Goal: Information Seeking & Learning: Learn about a topic

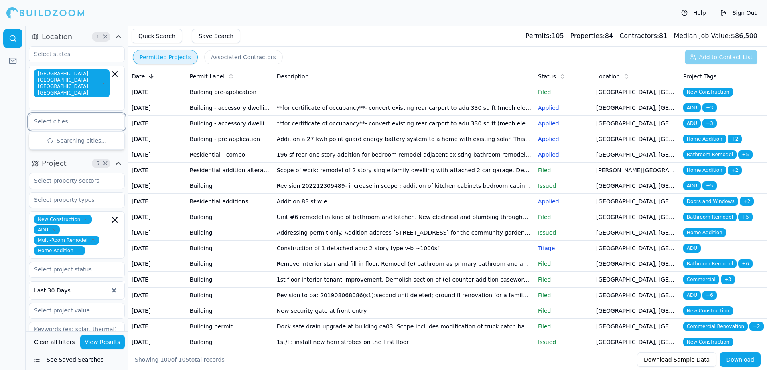
click at [51, 114] on input "text" at bounding box center [71, 121] width 85 height 14
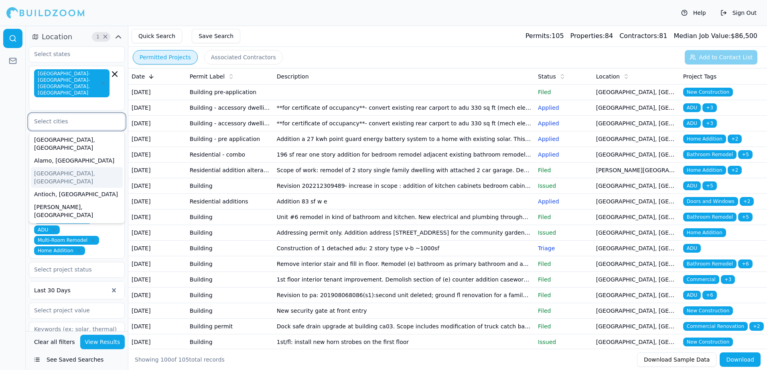
click at [63, 167] on div "[GEOGRAPHIC_DATA], [GEOGRAPHIC_DATA]" at bounding box center [77, 177] width 92 height 21
click at [49, 154] on div "Alamo, [GEOGRAPHIC_DATA]" at bounding box center [77, 160] width 92 height 13
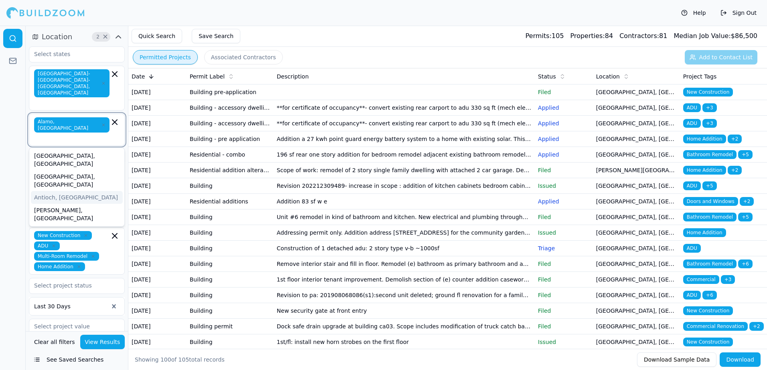
click at [53, 191] on div "Antioch, [GEOGRAPHIC_DATA]" at bounding box center [77, 197] width 92 height 13
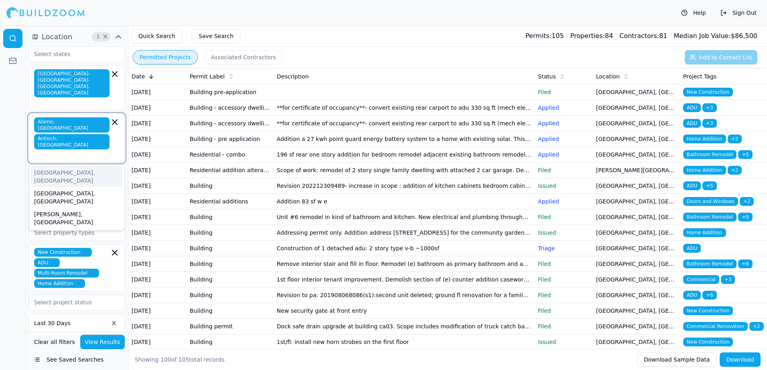
click at [53, 166] on div "[GEOGRAPHIC_DATA], [GEOGRAPHIC_DATA]" at bounding box center [77, 176] width 92 height 21
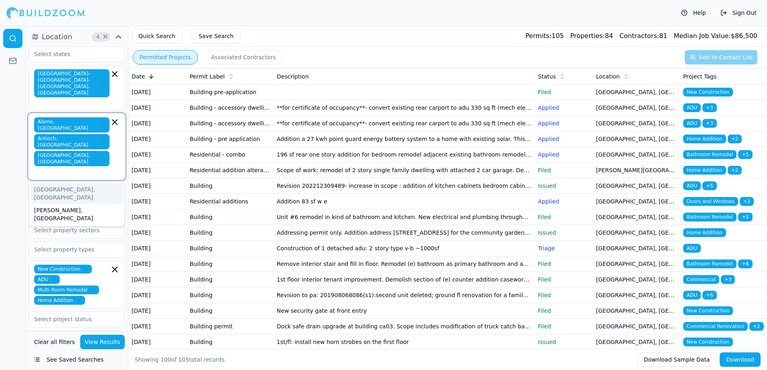
type input "b"
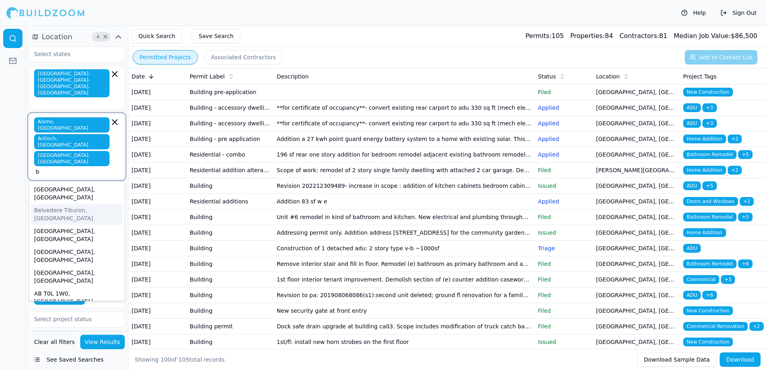
click at [94, 204] on div "Belvedere Tiburon, [GEOGRAPHIC_DATA]" at bounding box center [77, 214] width 92 height 21
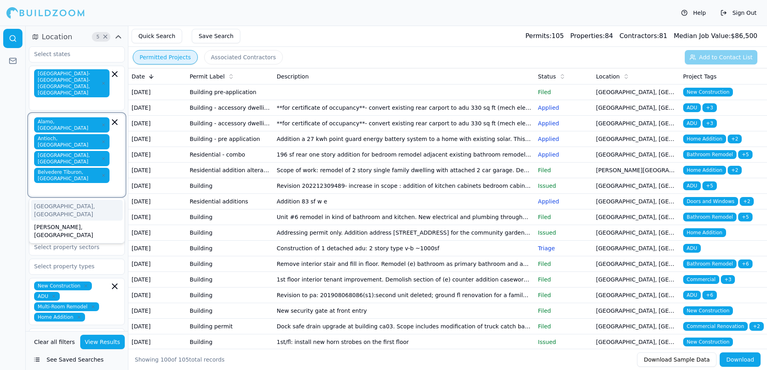
type input "b"
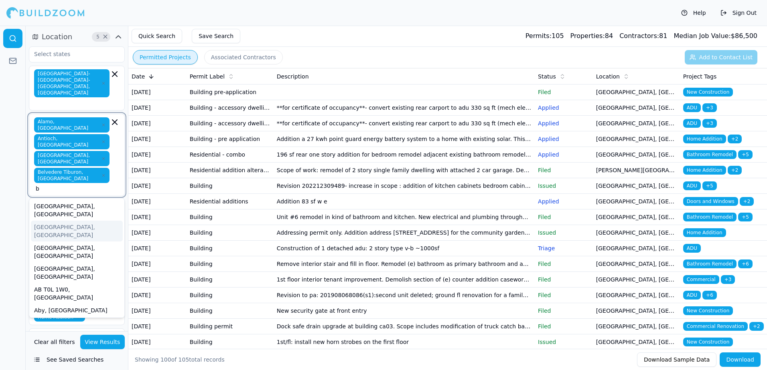
click at [51, 221] on div "[GEOGRAPHIC_DATA], [GEOGRAPHIC_DATA]" at bounding box center [77, 231] width 92 height 21
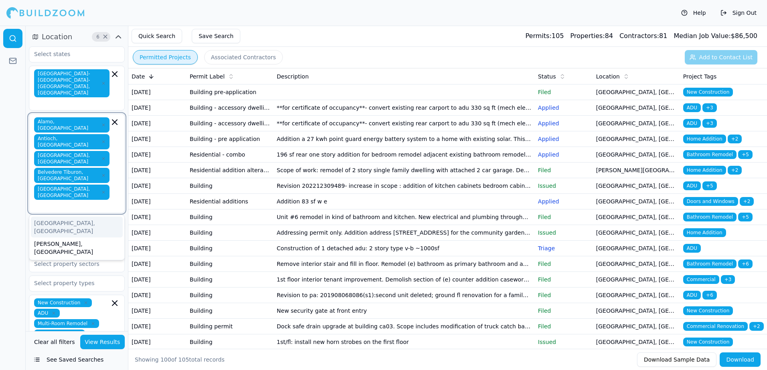
click at [85, 202] on input "text" at bounding box center [73, 206] width 74 height 8
type input "s"
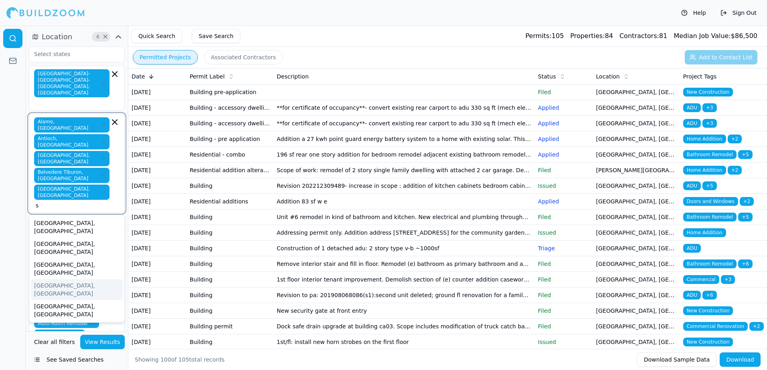
click at [51, 279] on div "[GEOGRAPHIC_DATA], [GEOGRAPHIC_DATA]" at bounding box center [77, 289] width 92 height 21
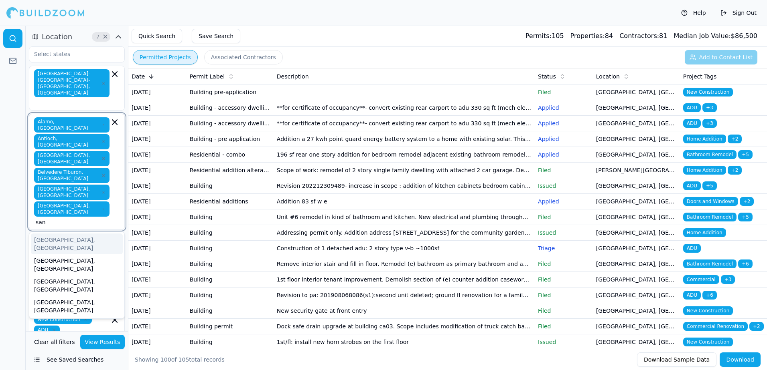
type input "san l"
click at [49, 234] on div "[GEOGRAPHIC_DATA], [GEOGRAPHIC_DATA]" at bounding box center [77, 244] width 92 height 21
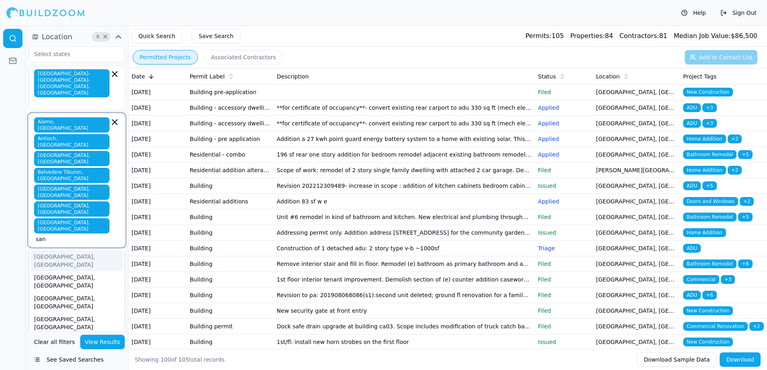
type input "san l"
click at [55, 251] on div "[GEOGRAPHIC_DATA], [GEOGRAPHIC_DATA]" at bounding box center [77, 261] width 92 height 21
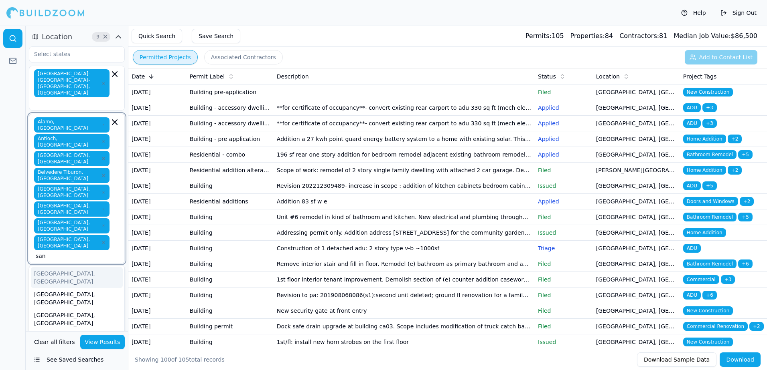
type input "san p"
click at [57, 267] on div "[GEOGRAPHIC_DATA], [GEOGRAPHIC_DATA]" at bounding box center [77, 277] width 92 height 21
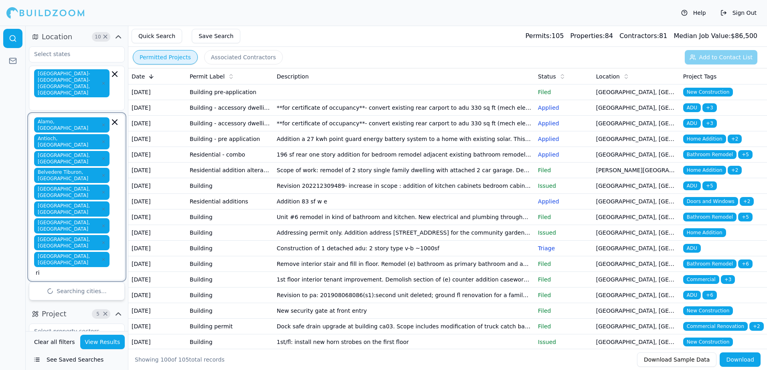
type input "ric"
click at [48, 284] on div "[GEOGRAPHIC_DATA], [GEOGRAPHIC_DATA]" at bounding box center [77, 294] width 92 height 21
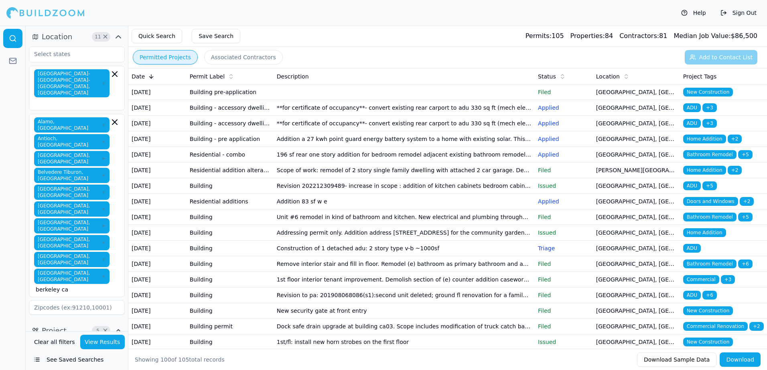
click at [117, 204] on div "[GEOGRAPHIC_DATA], [GEOGRAPHIC_DATA] [GEOGRAPHIC_DATA], [GEOGRAPHIC_DATA] [GEOG…" at bounding box center [76, 205] width 85 height 176
type input "b"
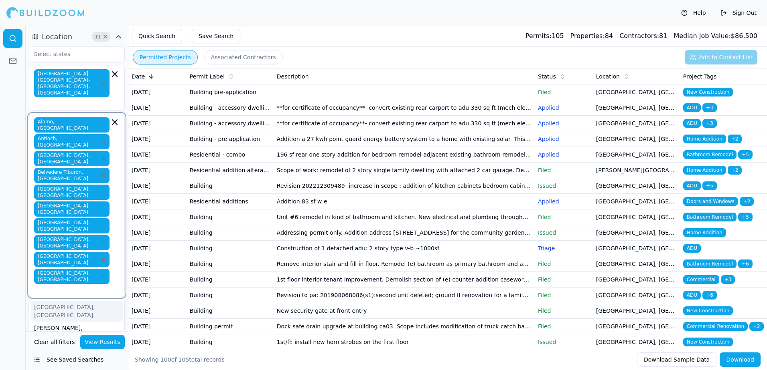
type input "o"
click at [56, 301] on div "[GEOGRAPHIC_DATA], [GEOGRAPHIC_DATA]" at bounding box center [77, 311] width 92 height 21
type input "o"
click at [46, 318] on div "Oakley, [GEOGRAPHIC_DATA]" at bounding box center [77, 324] width 92 height 13
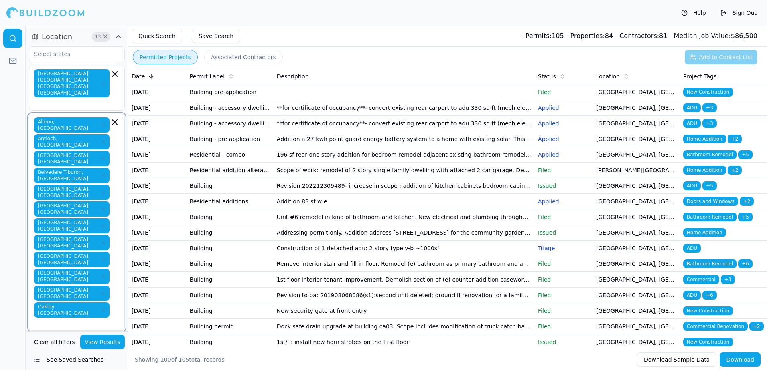
type input "o"
click at [41, 348] on div "[PERSON_NAME], [GEOGRAPHIC_DATA]" at bounding box center [77, 358] width 92 height 21
type input "c"
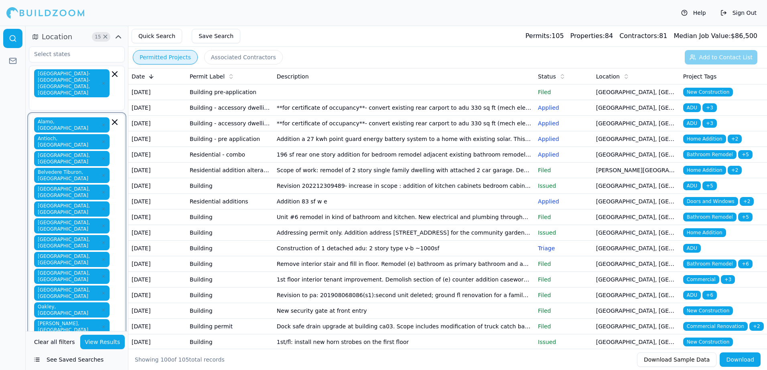
type input "c"
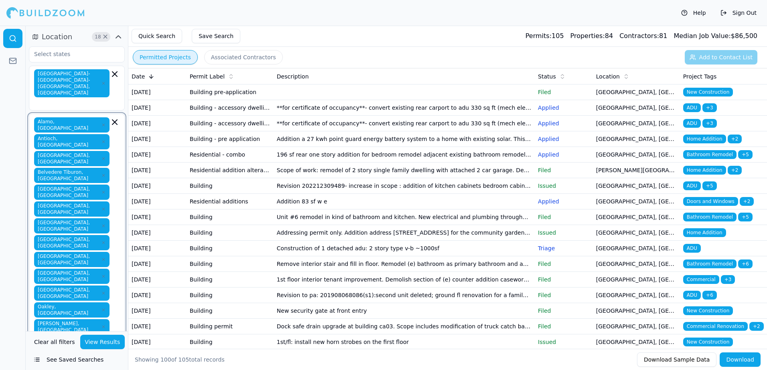
type input "fai"
type input "f"
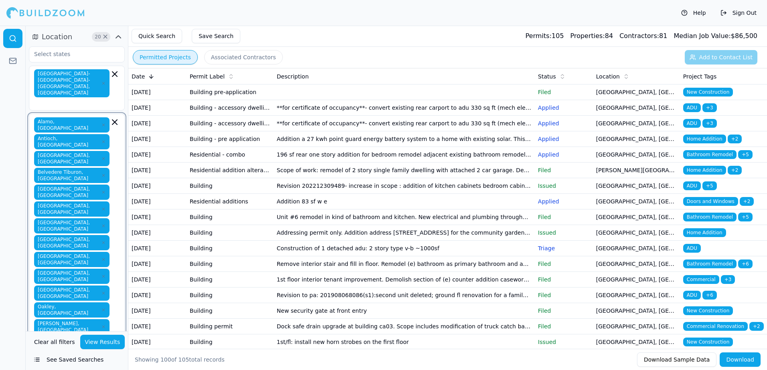
type input "h"
type input "sau"
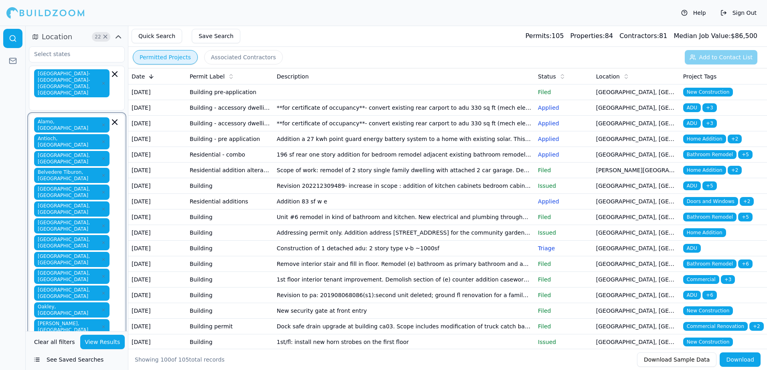
type input "s"
type input "pet"
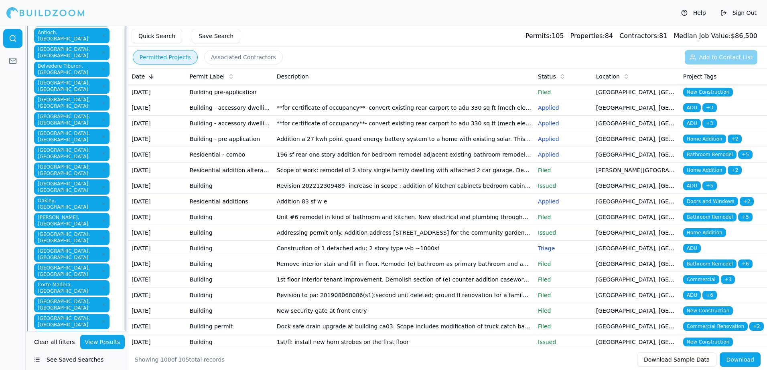
scroll to position [120, 0]
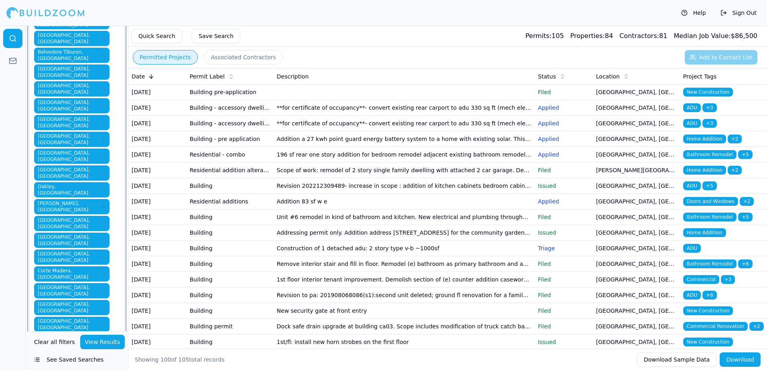
click at [49, 366] on div "Petaluma, [GEOGRAPHIC_DATA]" at bounding box center [77, 376] width 92 height 21
type input "san r"
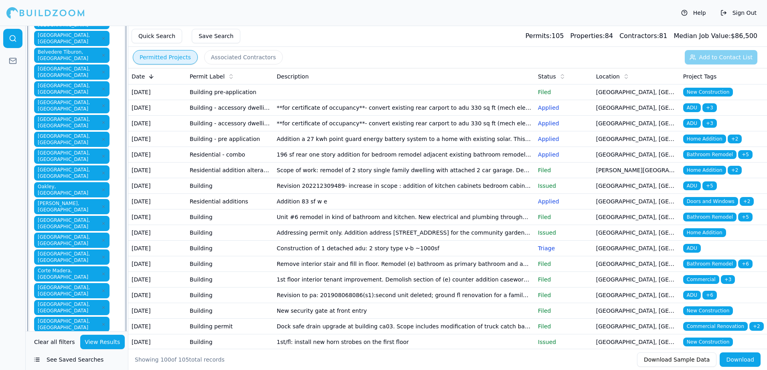
type input "da"
type input "e"
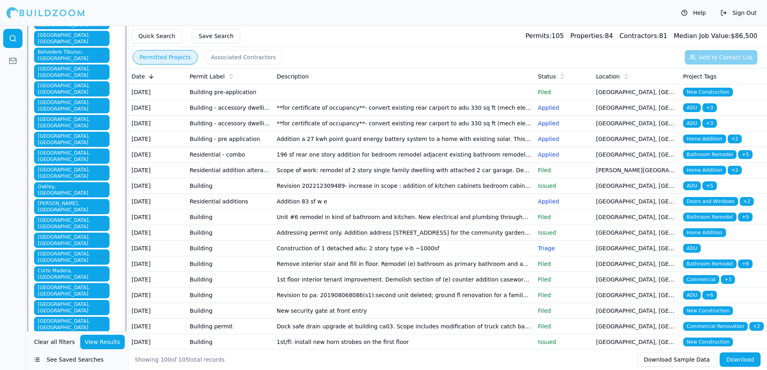
type input "e"
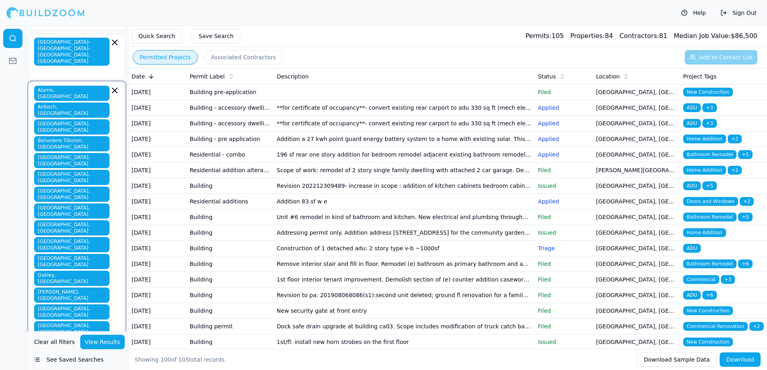
scroll to position [160, 0]
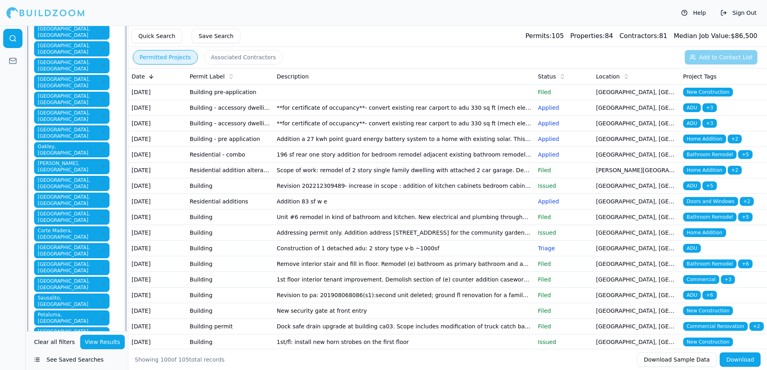
type input "b"
type input "p"
type input "pi"
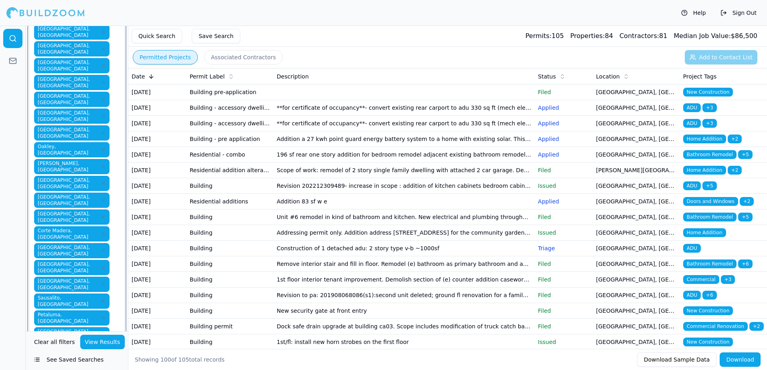
type input "p"
type input "v"
type input "vallejo ca"
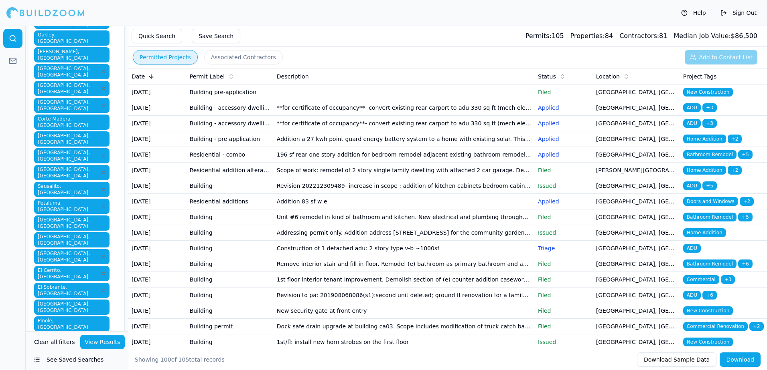
scroll to position [281, 0]
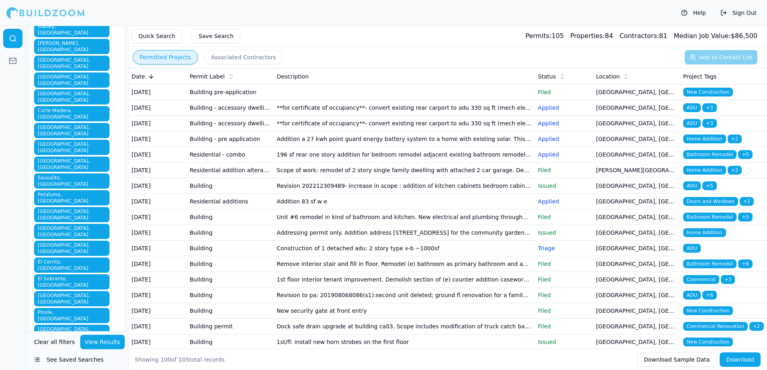
type input "g"
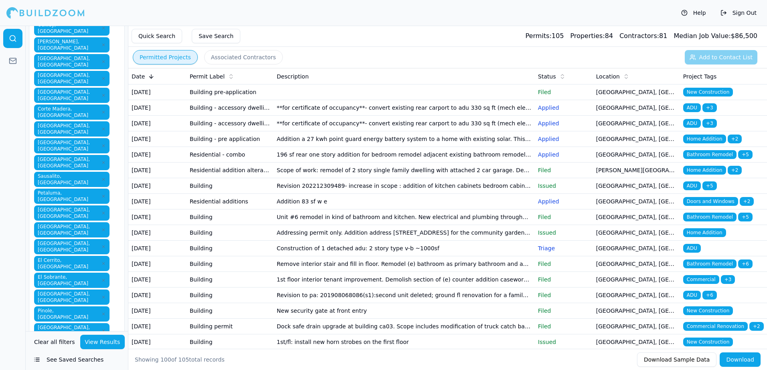
type input "gara"
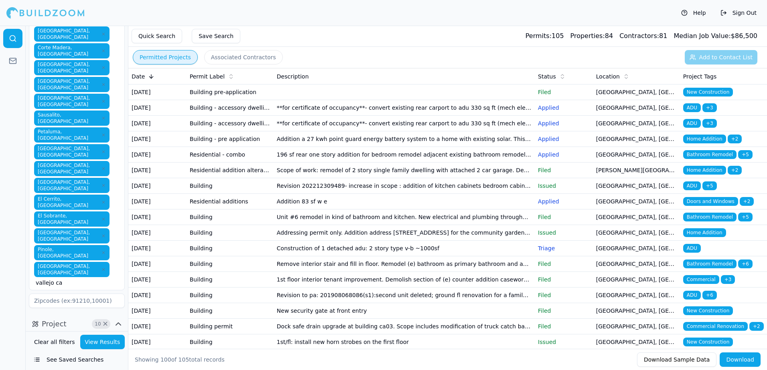
scroll to position [362, 0]
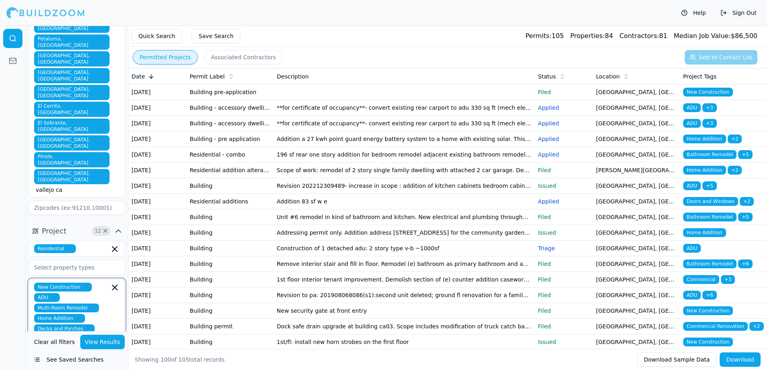
scroll to position [443, 0]
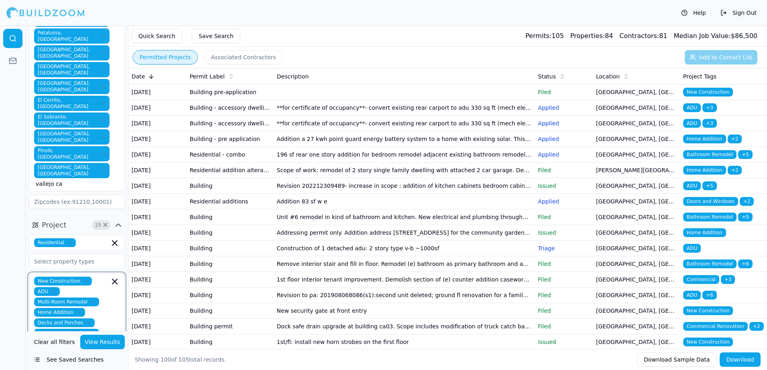
scroll to position [403, 0]
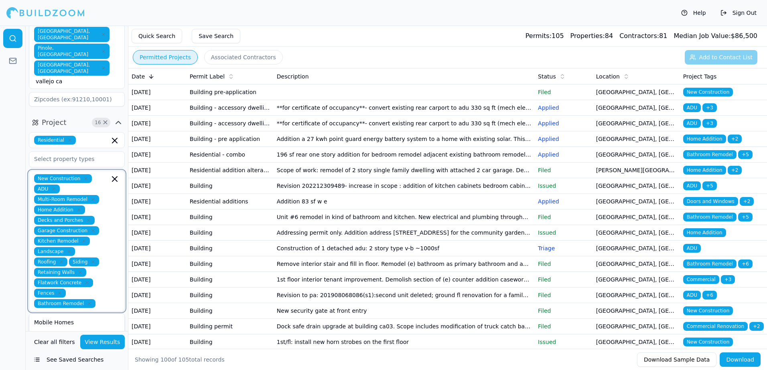
scroll to position [603, 0]
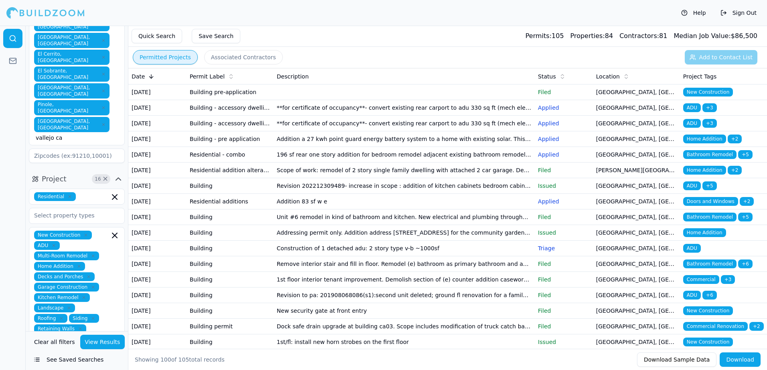
scroll to position [486, 0]
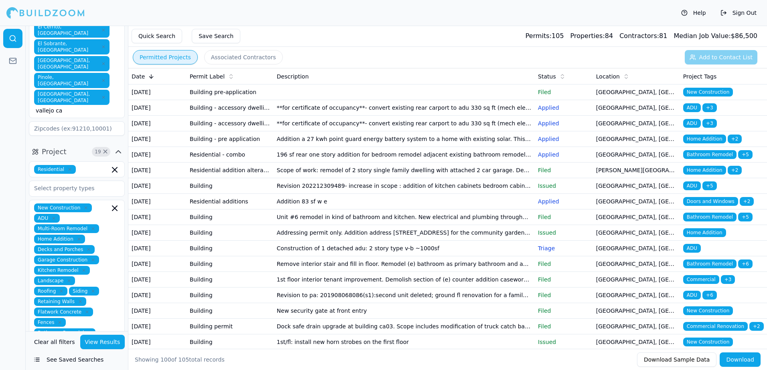
scroll to position [567, 0]
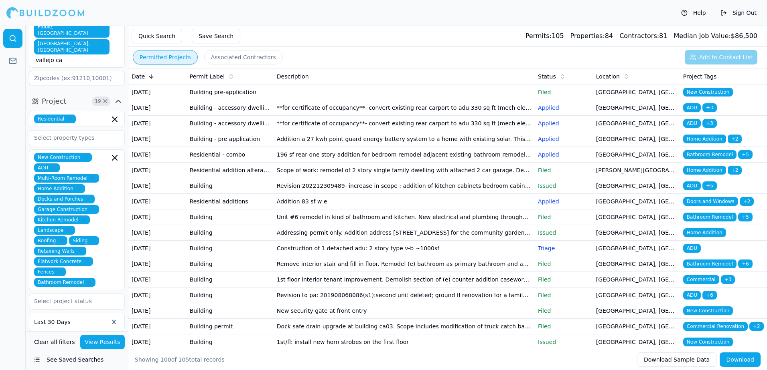
click at [14, 210] on div at bounding box center [13, 198] width 26 height 345
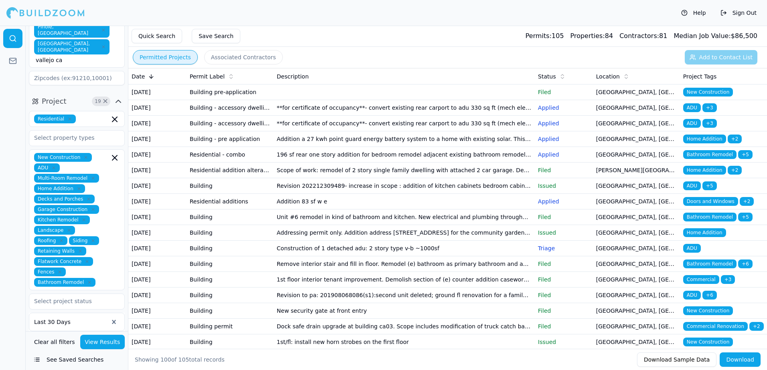
type input "disigner"
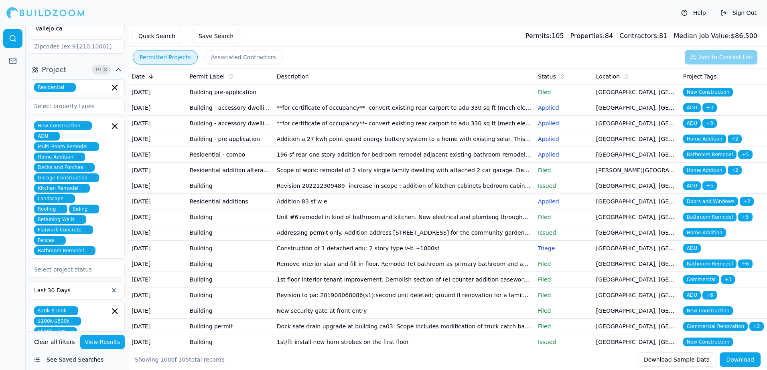
type input "interior d"
click at [59, 360] on button "See Saved Searches" at bounding box center [77, 360] width 96 height 14
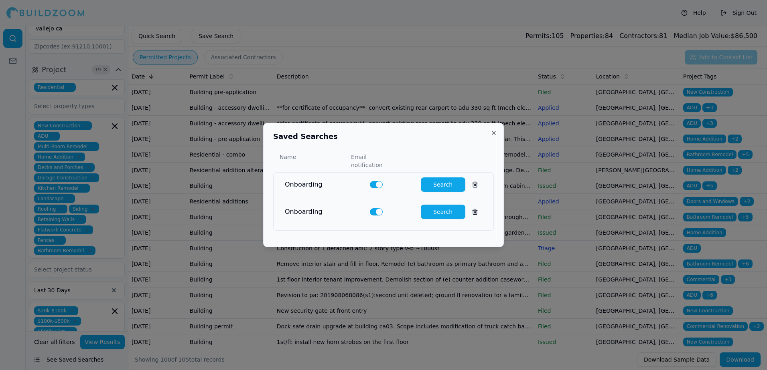
click at [495, 136] on button "Close" at bounding box center [493, 133] width 6 height 6
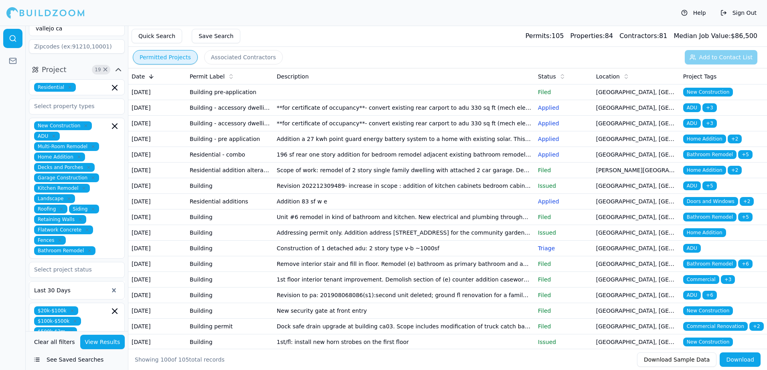
click at [82, 343] on input at bounding box center [77, 350] width 96 height 14
click at [60, 361] on input at bounding box center [77, 368] width 96 height 14
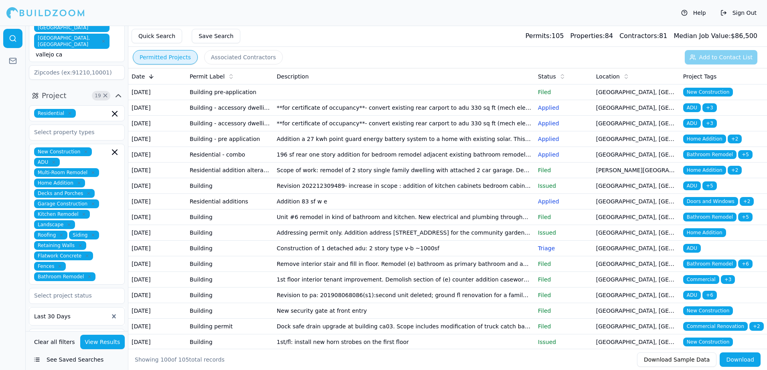
scroll to position [558, 0]
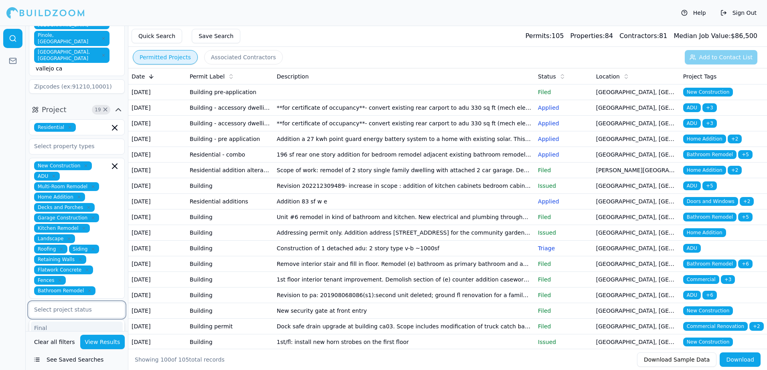
click at [65, 303] on input "text" at bounding box center [71, 310] width 85 height 14
click at [48, 360] on div "Withdrawn" at bounding box center [77, 366] width 92 height 13
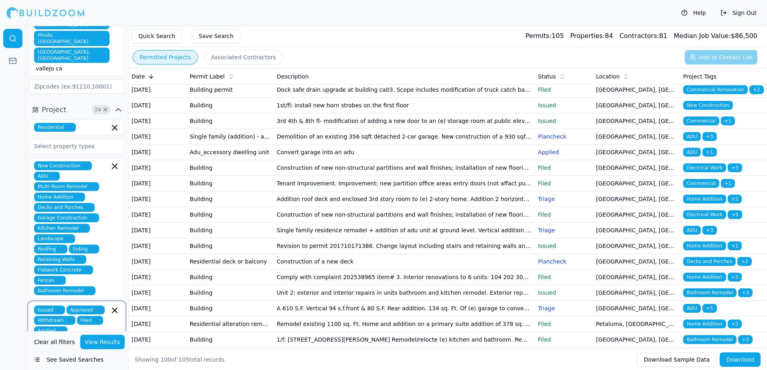
scroll to position [241, 0]
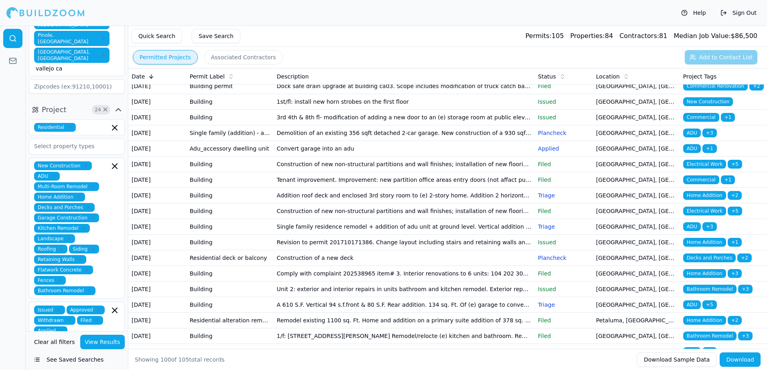
click at [95, 344] on button "View Results" at bounding box center [102, 342] width 45 height 14
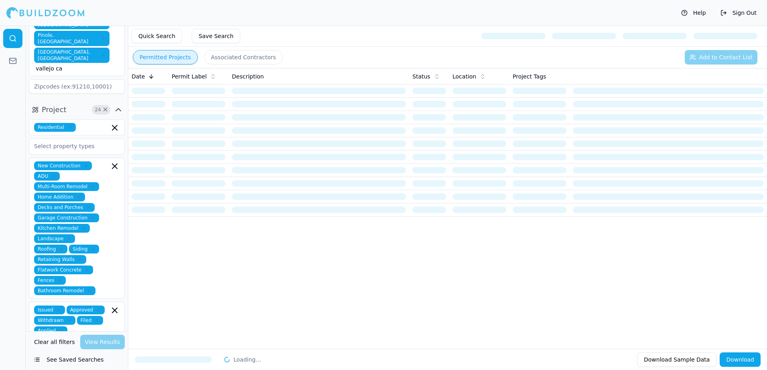
scroll to position [0, 0]
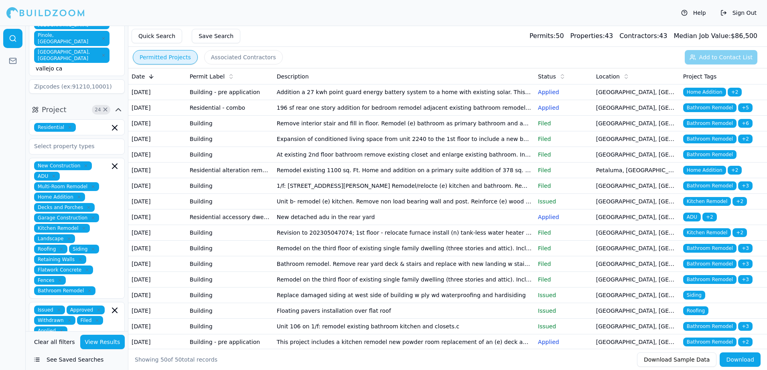
click at [712, 112] on span "Bathroom Remodel" at bounding box center [709, 107] width 53 height 9
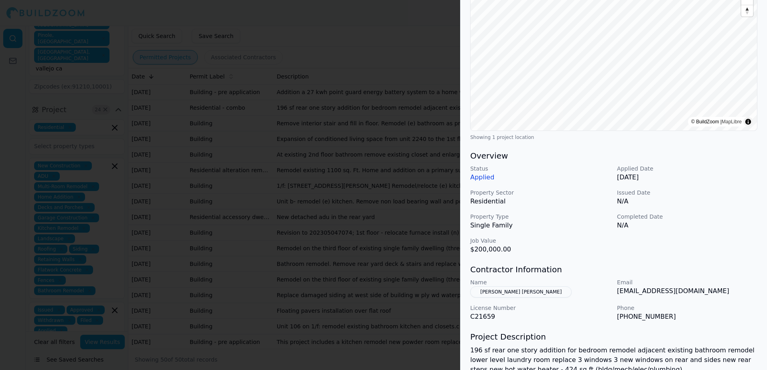
scroll to position [61, 0]
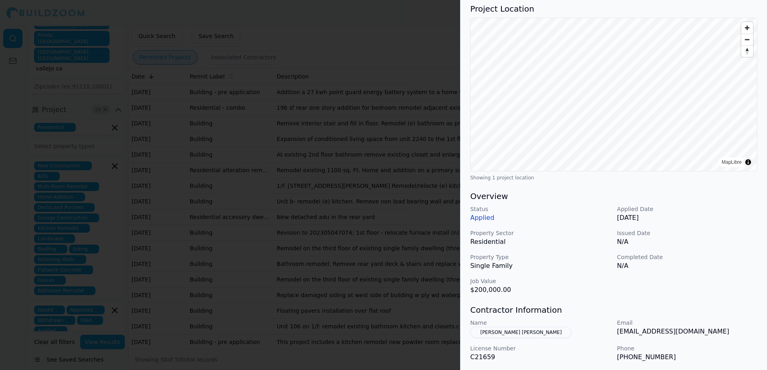
click at [401, 53] on div at bounding box center [383, 185] width 767 height 370
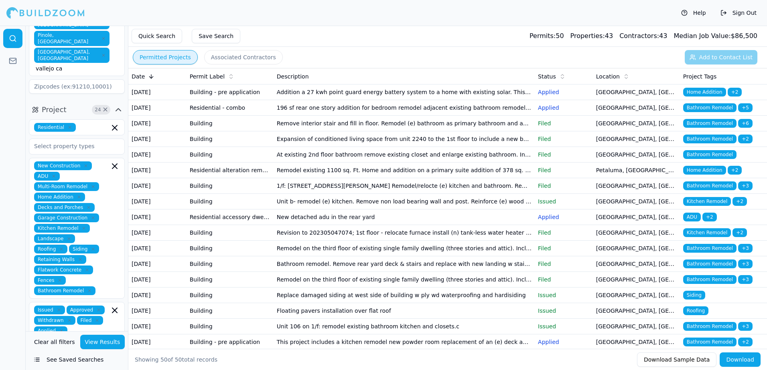
drag, startPoint x: 67, startPoint y: 13, endPoint x: 358, endPoint y: 16, distance: 291.1
click at [358, 16] on div "Help Sign Out" at bounding box center [383, 13] width 767 height 26
drag, startPoint x: 358, startPoint y: 16, endPoint x: 540, endPoint y: 11, distance: 182.1
click at [540, 11] on div "Help Sign Out" at bounding box center [383, 13] width 767 height 26
click at [614, 93] on td "[GEOGRAPHIC_DATA], [GEOGRAPHIC_DATA]" at bounding box center [636, 93] width 87 height 16
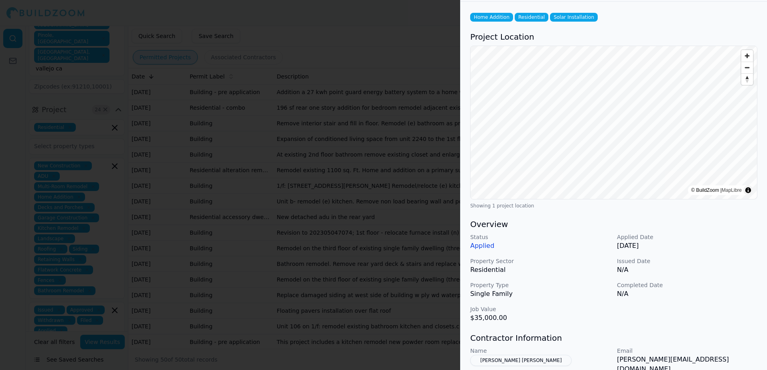
scroll to position [0, 0]
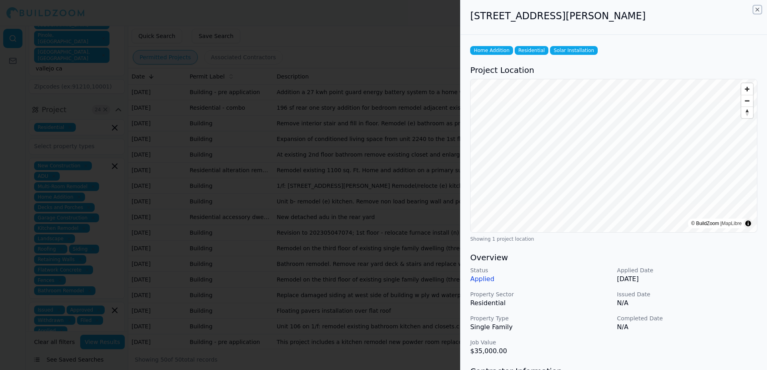
click at [755, 10] on icon "button" at bounding box center [757, 9] width 6 height 6
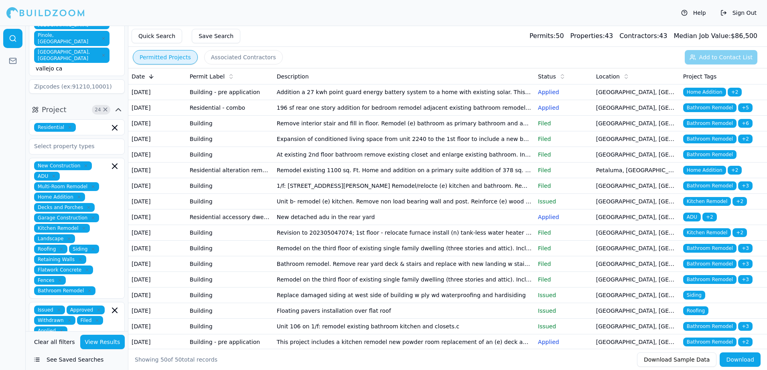
click at [730, 59] on div "Permitted Projects Associated Contractors Add to Contact List" at bounding box center [447, 57] width 638 height 21
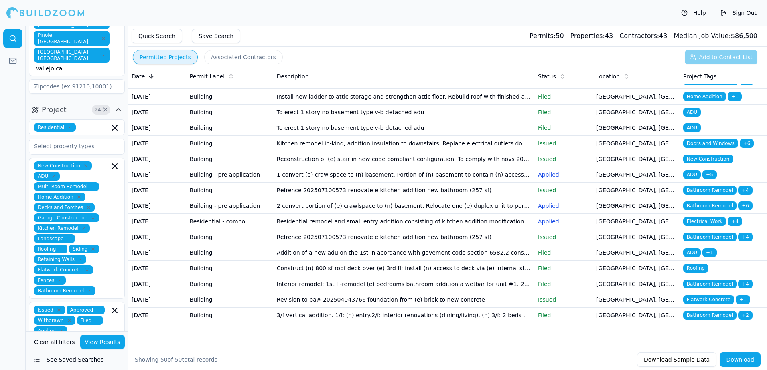
scroll to position [844, 0]
click at [73, 362] on button "See Saved Searches" at bounding box center [77, 360] width 96 height 14
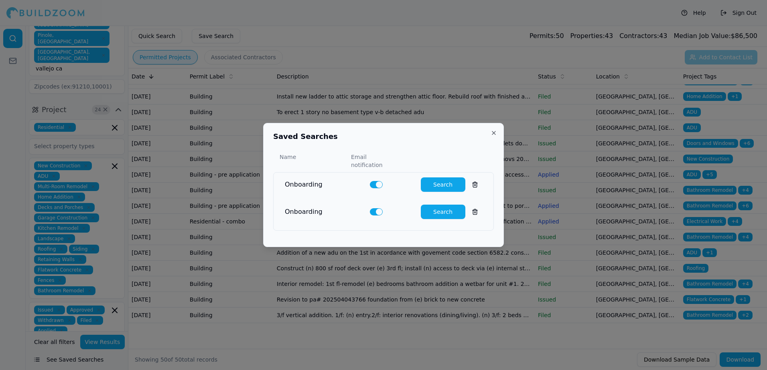
click at [434, 180] on button "Search" at bounding box center [443, 185] width 45 height 14
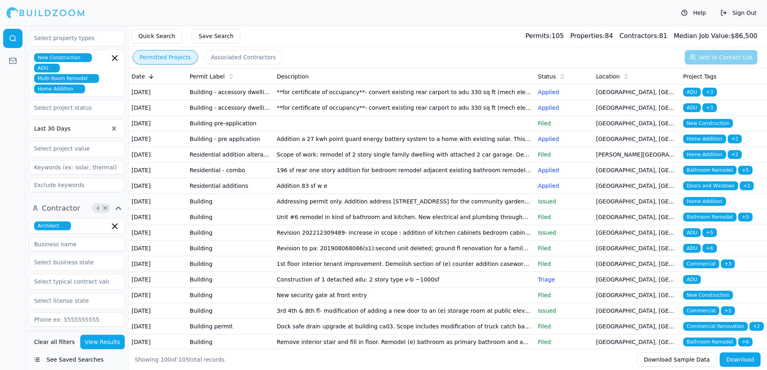
click at [16, 133] on div at bounding box center [13, 198] width 26 height 345
click at [46, 101] on input "text" at bounding box center [71, 108] width 85 height 14
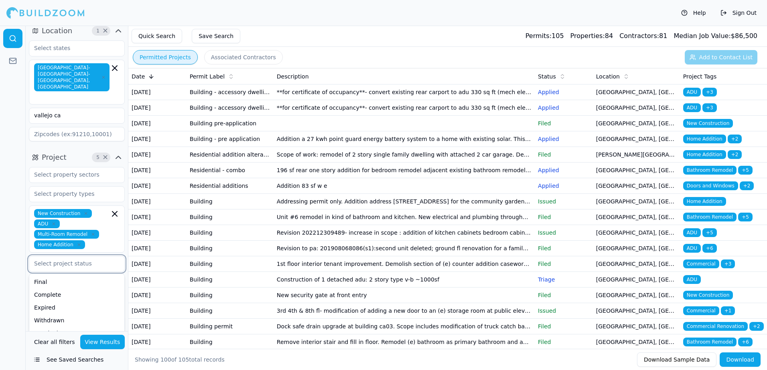
scroll to position [2, 0]
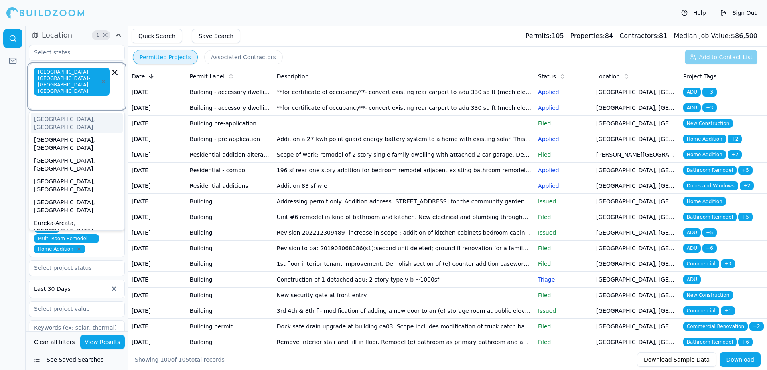
click at [52, 97] on input "text" at bounding box center [73, 101] width 74 height 8
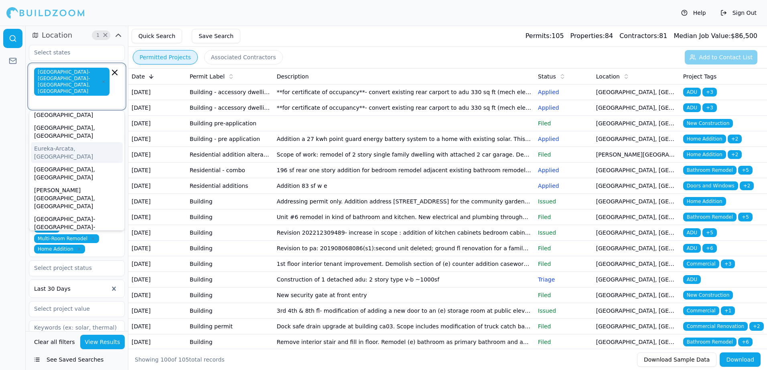
scroll to position [80, 0]
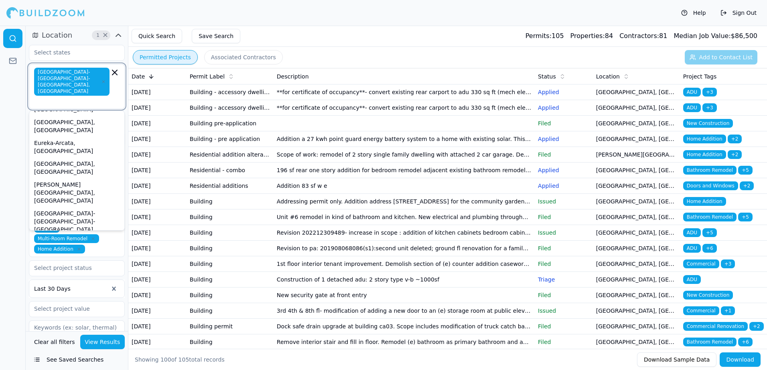
click at [48, 291] on div "Napa, [GEOGRAPHIC_DATA]" at bounding box center [77, 297] width 92 height 13
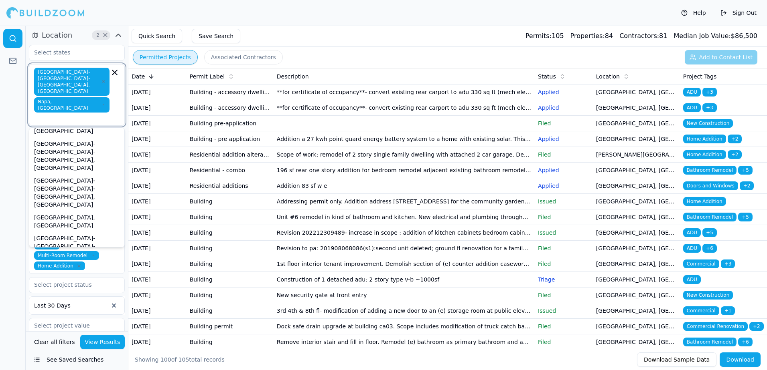
scroll to position [334, 0]
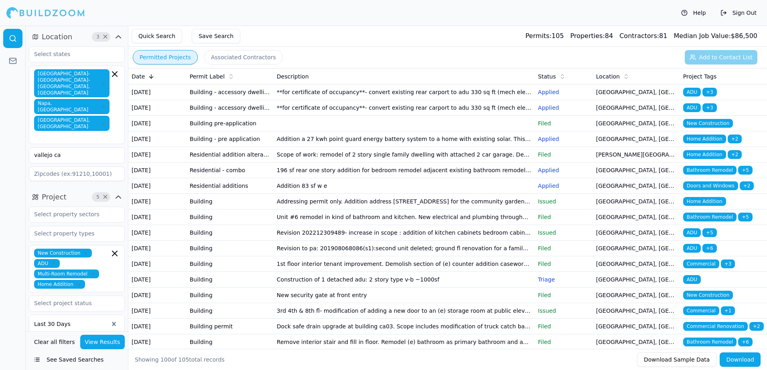
click at [7, 127] on div at bounding box center [13, 198] width 26 height 345
click at [74, 148] on input "vallejo ca" at bounding box center [71, 155] width 85 height 14
type input "v"
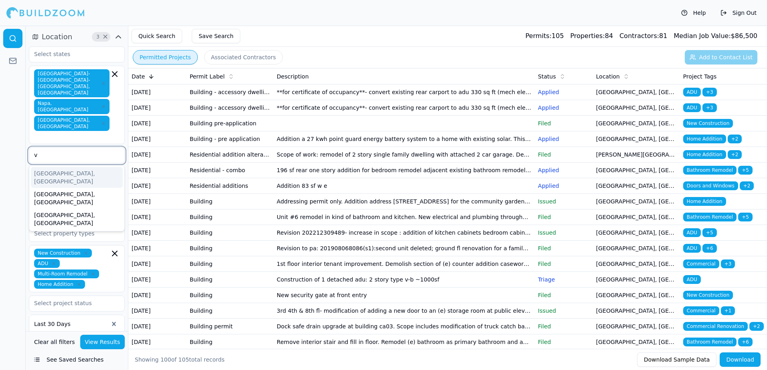
click at [53, 167] on div "[GEOGRAPHIC_DATA], [GEOGRAPHIC_DATA]" at bounding box center [77, 177] width 92 height 21
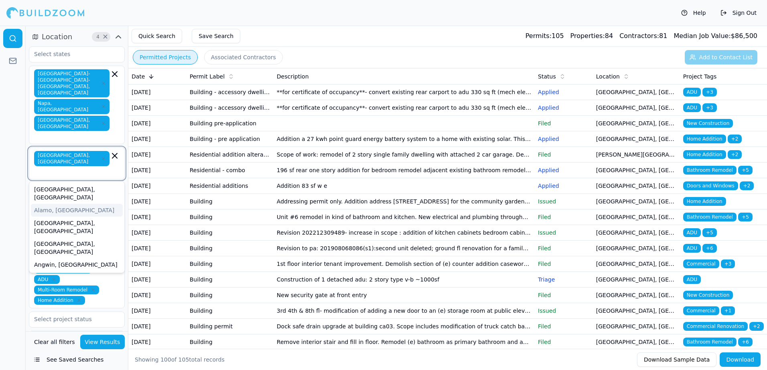
click at [51, 204] on div "Alamo, [GEOGRAPHIC_DATA]" at bounding box center [77, 210] width 92 height 13
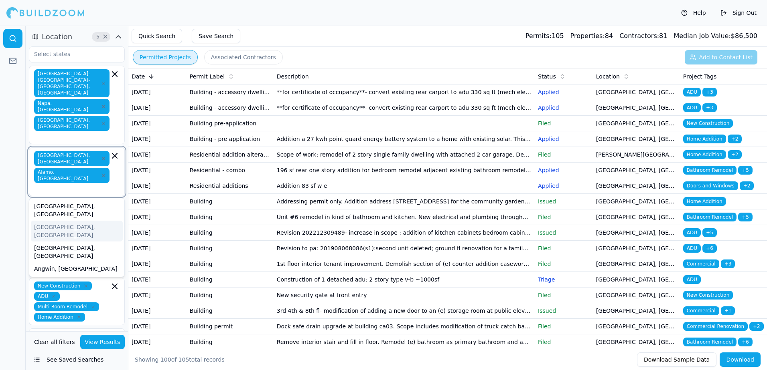
click at [49, 221] on div "[GEOGRAPHIC_DATA], [GEOGRAPHIC_DATA]" at bounding box center [77, 231] width 92 height 21
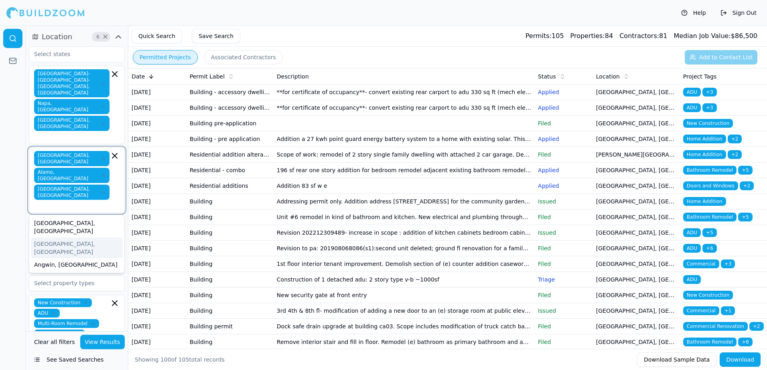
click at [53, 238] on div "[GEOGRAPHIC_DATA], [GEOGRAPHIC_DATA]" at bounding box center [77, 248] width 92 height 21
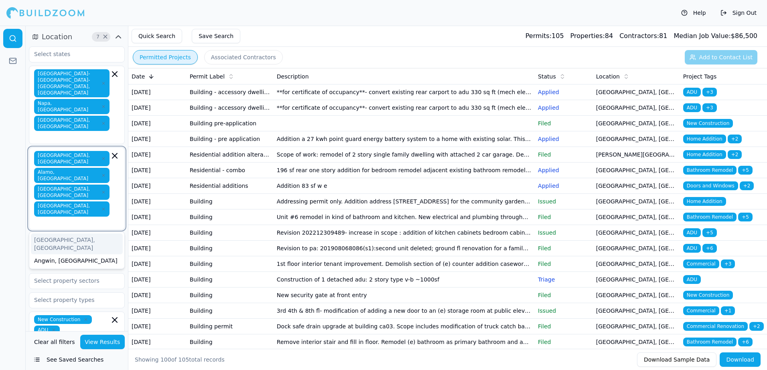
type input "b"
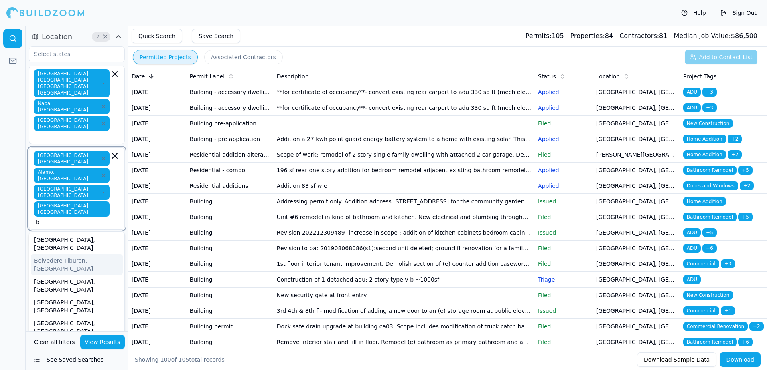
click at [68, 255] on div "Belvedere Tiburon, [GEOGRAPHIC_DATA]" at bounding box center [77, 265] width 92 height 21
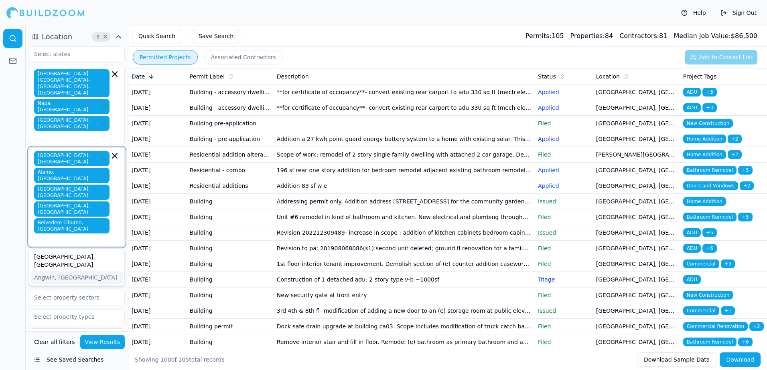
type input "b"
click at [55, 271] on div "[GEOGRAPHIC_DATA], [GEOGRAPHIC_DATA]" at bounding box center [77, 281] width 92 height 21
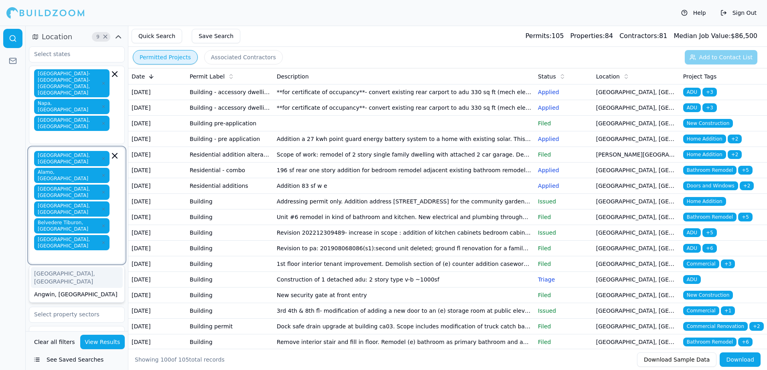
type input "b"
click at [39, 267] on div "[GEOGRAPHIC_DATA], [GEOGRAPHIC_DATA]" at bounding box center [77, 277] width 92 height 21
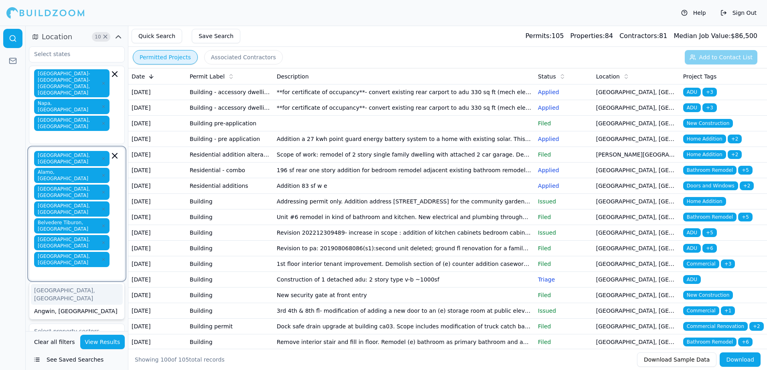
click at [64, 284] on div "[GEOGRAPHIC_DATA], [GEOGRAPHIC_DATA]" at bounding box center [77, 294] width 92 height 21
type input "a"
type input "be"
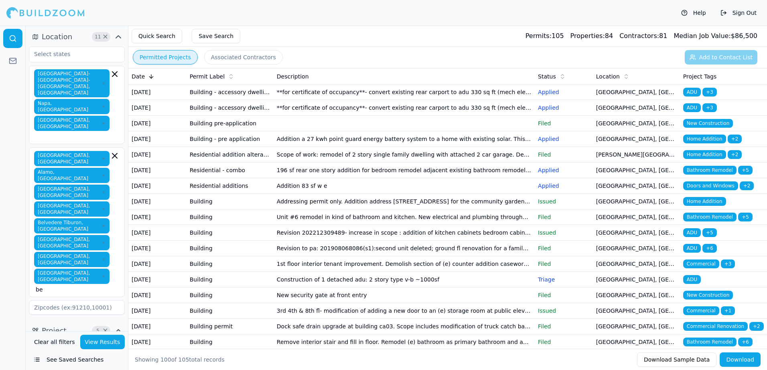
click at [155, 59] on button "Permitted Projects" at bounding box center [165, 57] width 65 height 14
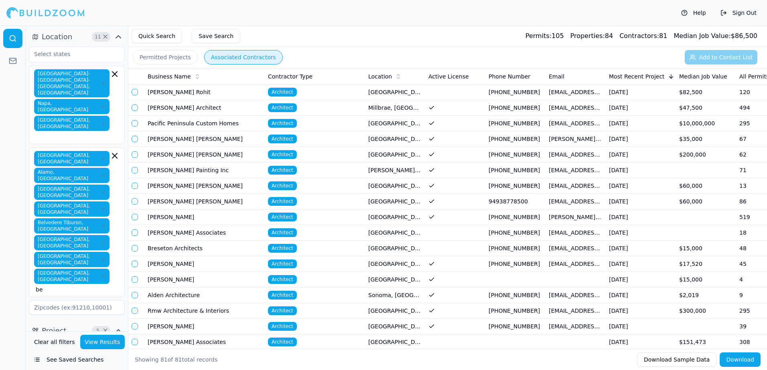
click at [238, 57] on button "Associated Contractors" at bounding box center [243, 57] width 79 height 14
click at [158, 38] on button "Quick Search" at bounding box center [157, 36] width 51 height 14
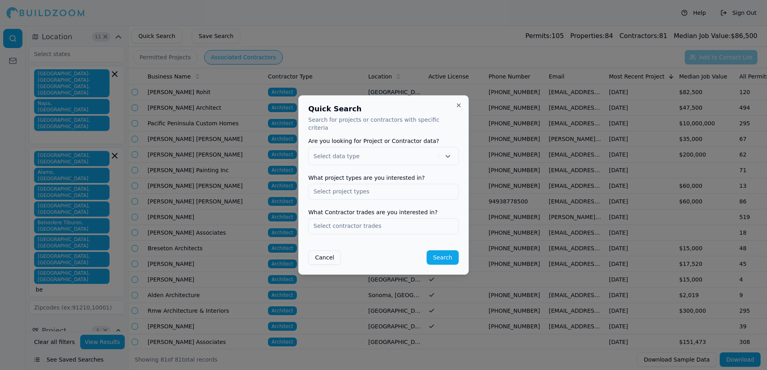
click at [326, 188] on input "text" at bounding box center [384, 191] width 150 height 14
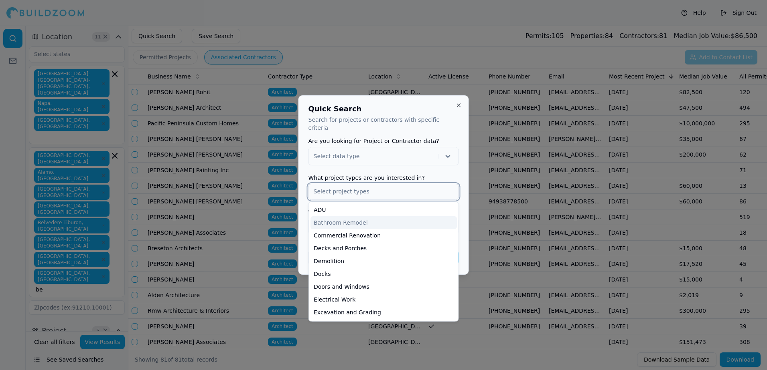
click at [342, 217] on div "Bathroom Remodel" at bounding box center [383, 222] width 146 height 13
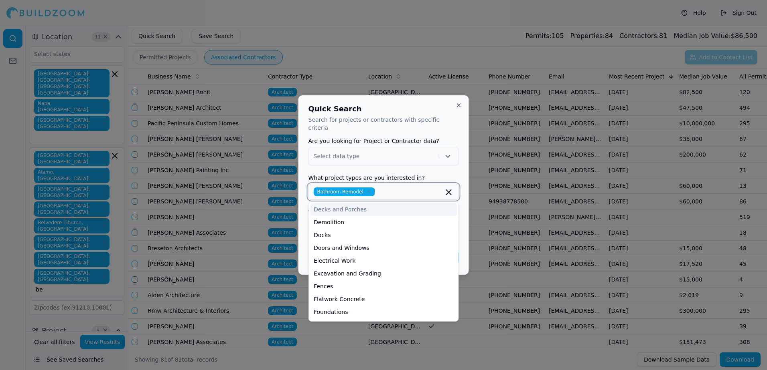
scroll to position [80, 0]
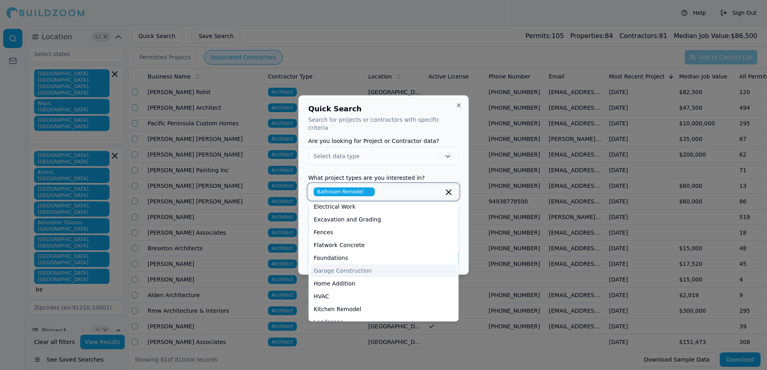
click at [340, 269] on div "Garage Construction" at bounding box center [383, 271] width 146 height 13
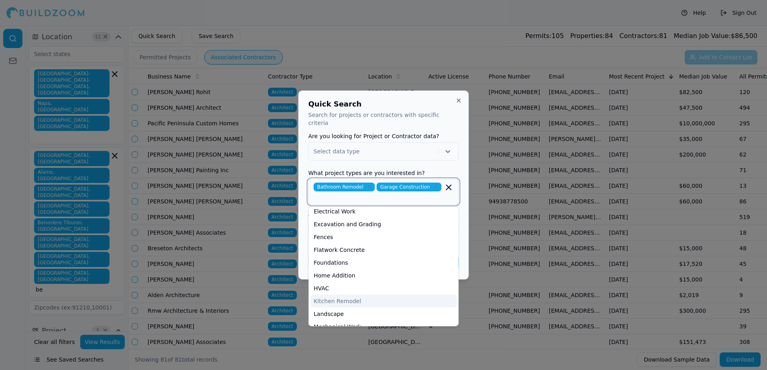
click at [340, 299] on div "Kitchen Remodel" at bounding box center [383, 301] width 146 height 13
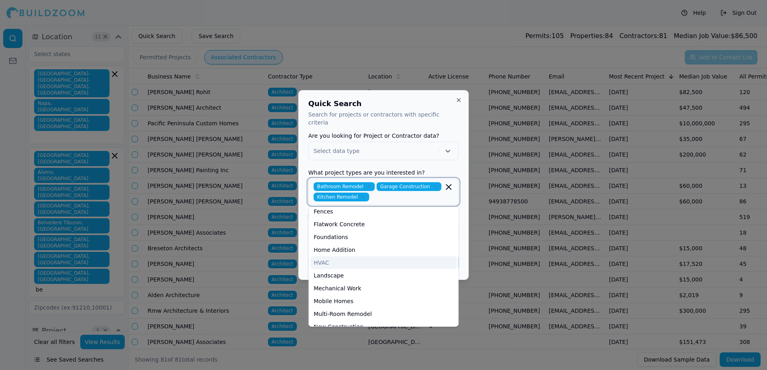
scroll to position [120, 0]
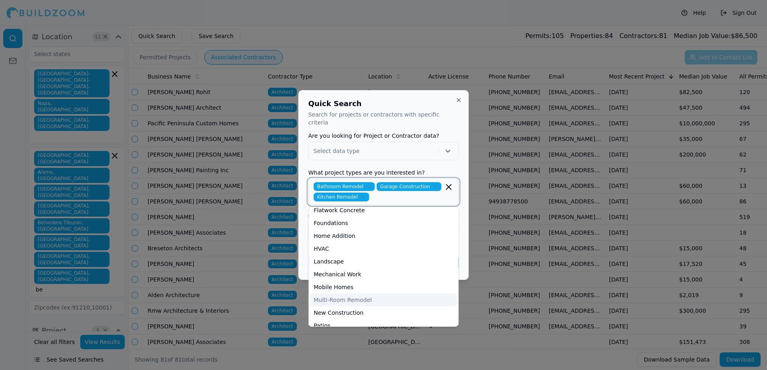
click at [362, 294] on div "Multi-Room Remodel" at bounding box center [383, 300] width 146 height 13
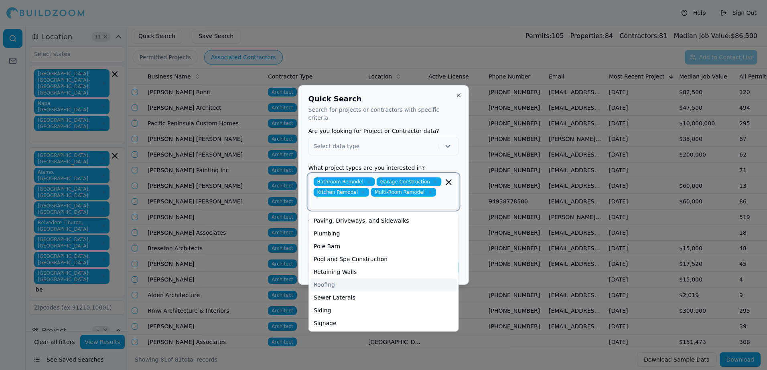
scroll to position [243, 0]
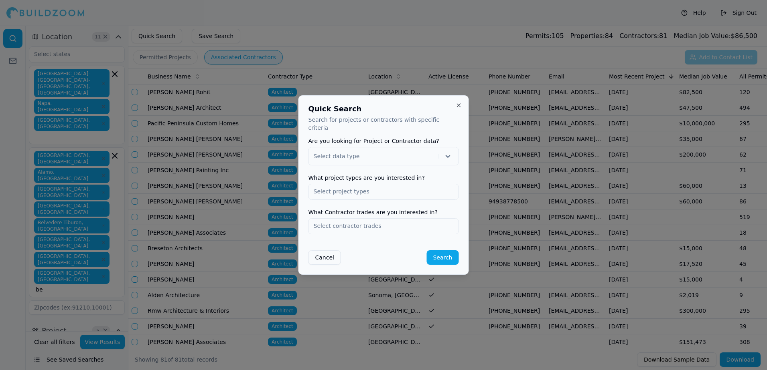
click at [482, 358] on div at bounding box center [383, 185] width 767 height 370
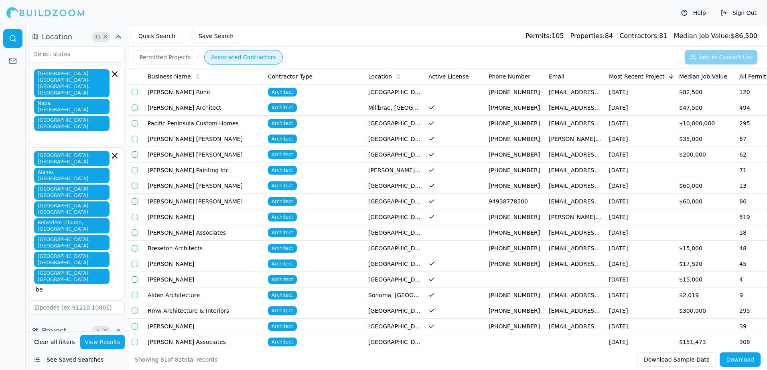
click at [119, 37] on icon "button" at bounding box center [118, 37] width 5 height 2
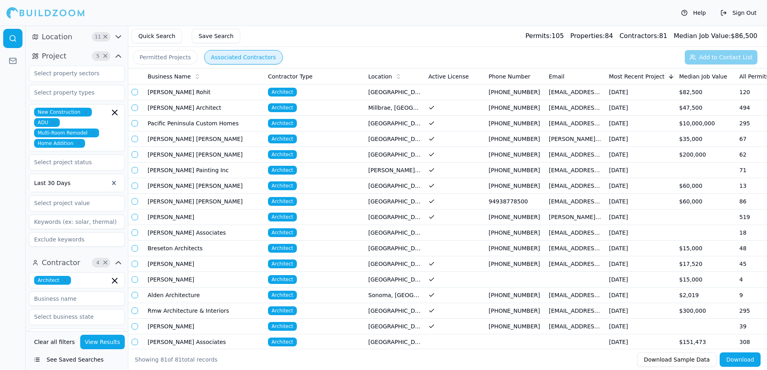
click at [119, 37] on icon "button" at bounding box center [118, 37] width 5 height 2
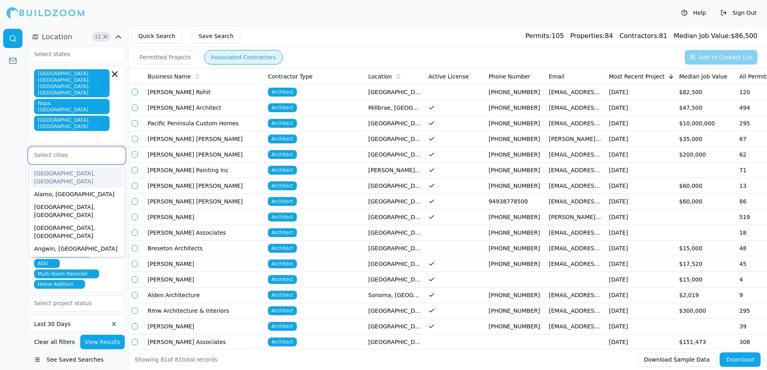
click at [59, 148] on input "text" at bounding box center [71, 155] width 85 height 14
click at [47, 167] on div "[GEOGRAPHIC_DATA], [GEOGRAPHIC_DATA]" at bounding box center [77, 177] width 92 height 21
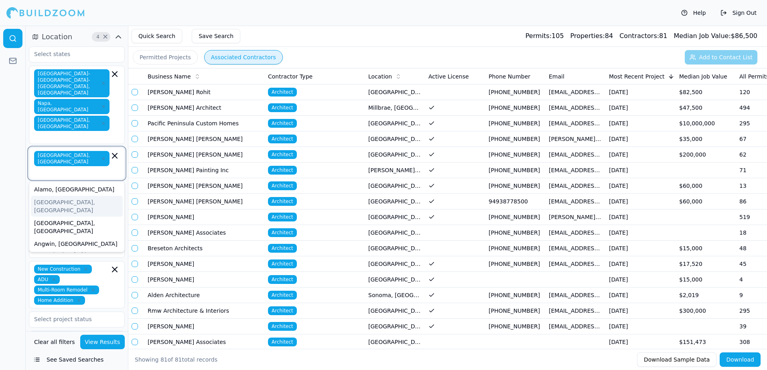
click at [45, 196] on div "[GEOGRAPHIC_DATA], [GEOGRAPHIC_DATA]" at bounding box center [77, 206] width 92 height 21
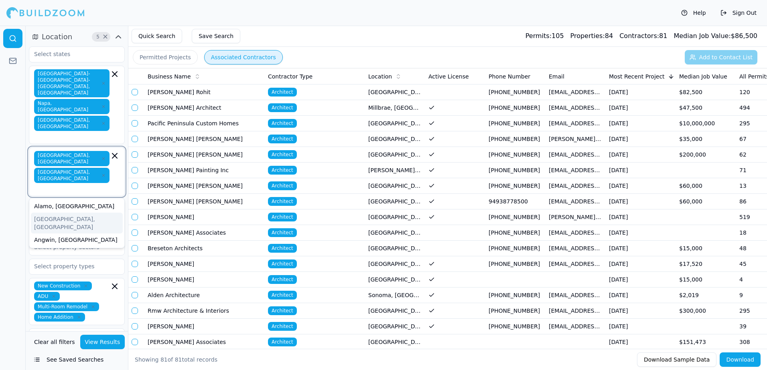
click at [51, 213] on div "[GEOGRAPHIC_DATA], [GEOGRAPHIC_DATA]" at bounding box center [77, 223] width 92 height 21
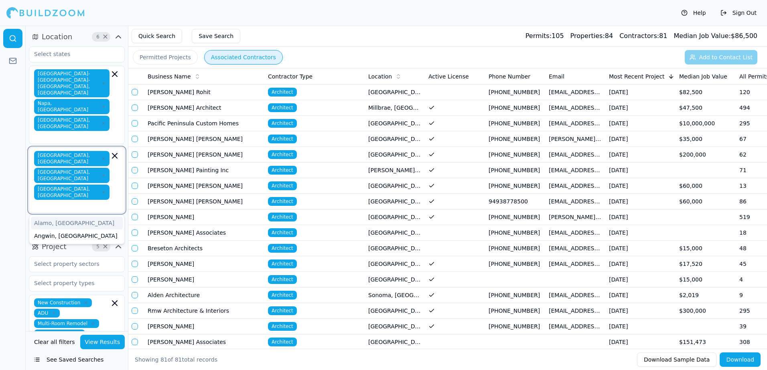
click at [54, 217] on div "Alamo, [GEOGRAPHIC_DATA]" at bounding box center [77, 223] width 92 height 13
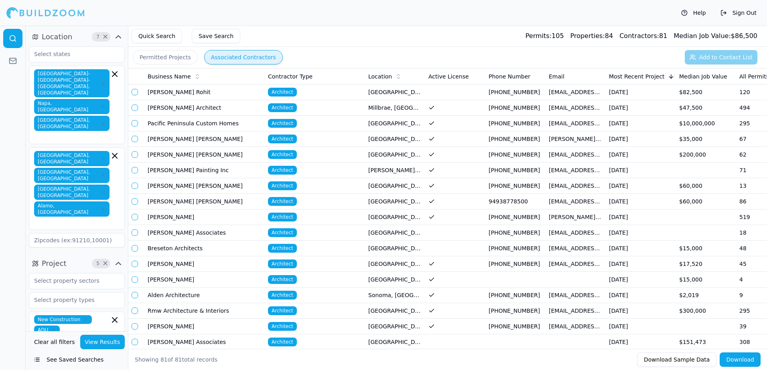
click at [742, 360] on button "Download" at bounding box center [739, 360] width 41 height 14
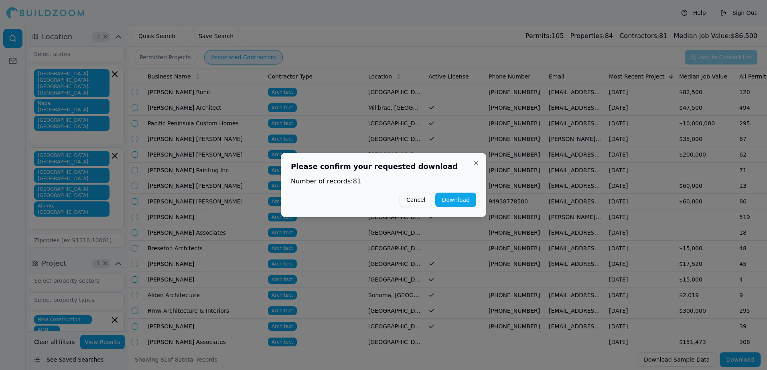
click at [459, 200] on button "Download" at bounding box center [455, 200] width 41 height 14
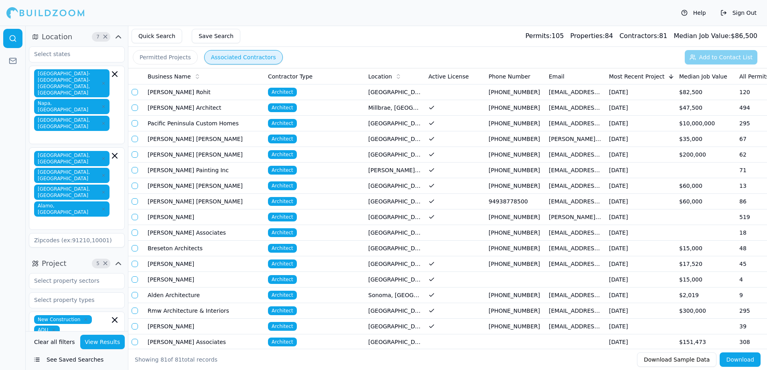
click at [47, 36] on span "Location" at bounding box center [57, 36] width 30 height 11
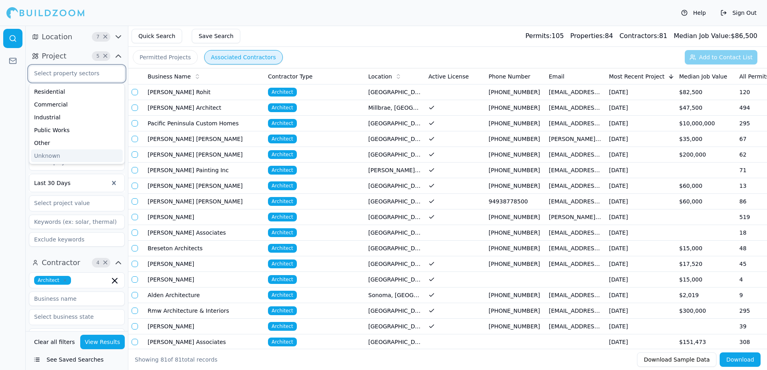
click at [56, 75] on input "text" at bounding box center [71, 73] width 85 height 14
click at [48, 92] on div "Residential" at bounding box center [77, 91] width 92 height 13
click at [17, 92] on div at bounding box center [13, 198] width 26 height 345
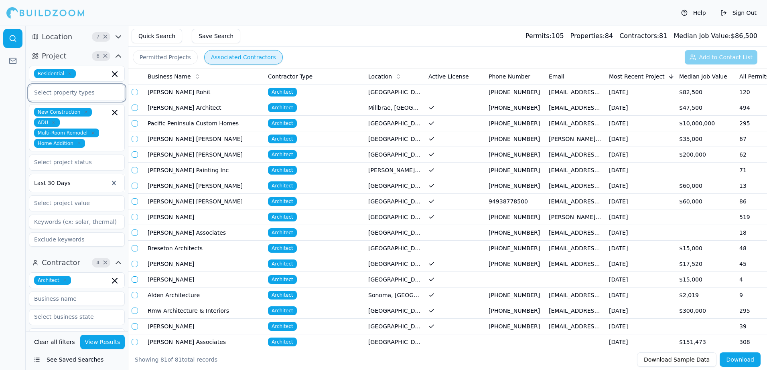
click at [69, 94] on input "text" at bounding box center [71, 92] width 85 height 14
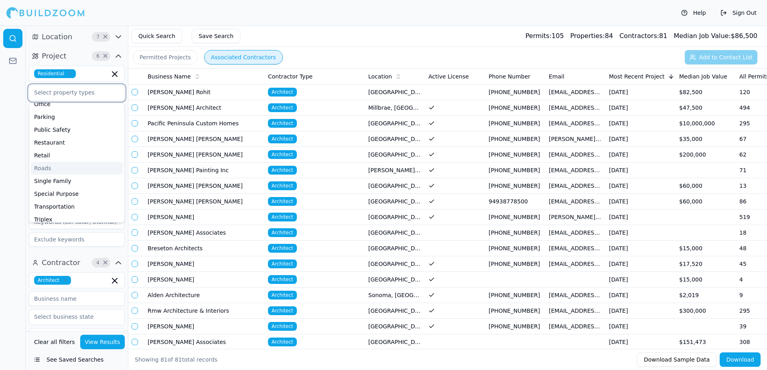
scroll to position [200, 0]
click at [46, 155] on div "Retail" at bounding box center [77, 154] width 92 height 13
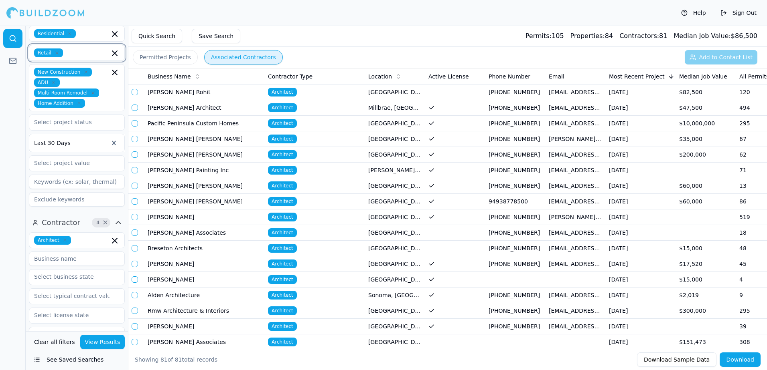
click at [111, 52] on icon "button" at bounding box center [115, 54] width 10 height 10
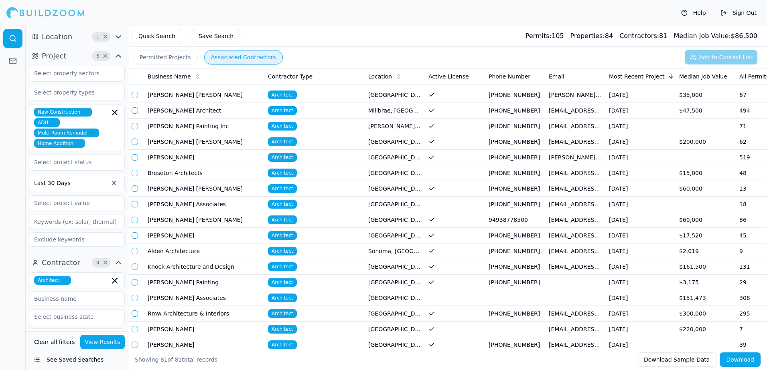
scroll to position [40, 0]
